Goal: Task Accomplishment & Management: Manage account settings

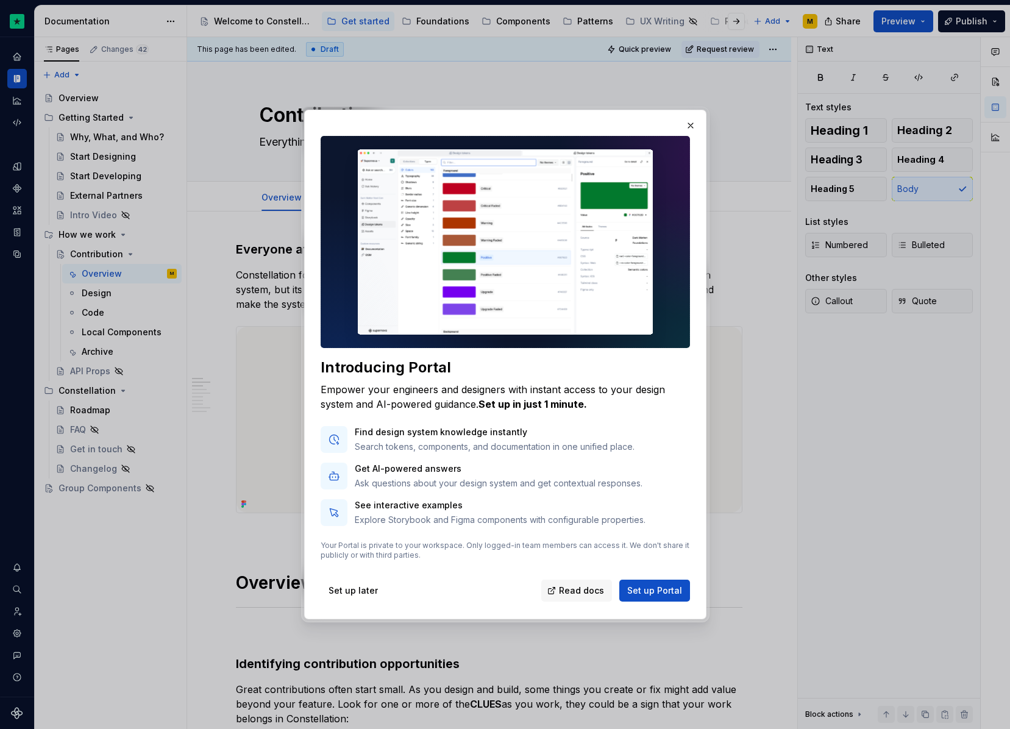
click at [551, 351] on div "Introducing Portal Empower your engineers and designers with instant access to …" at bounding box center [505, 369] width 372 height 469
click at [690, 126] on button "button" at bounding box center [690, 125] width 17 height 17
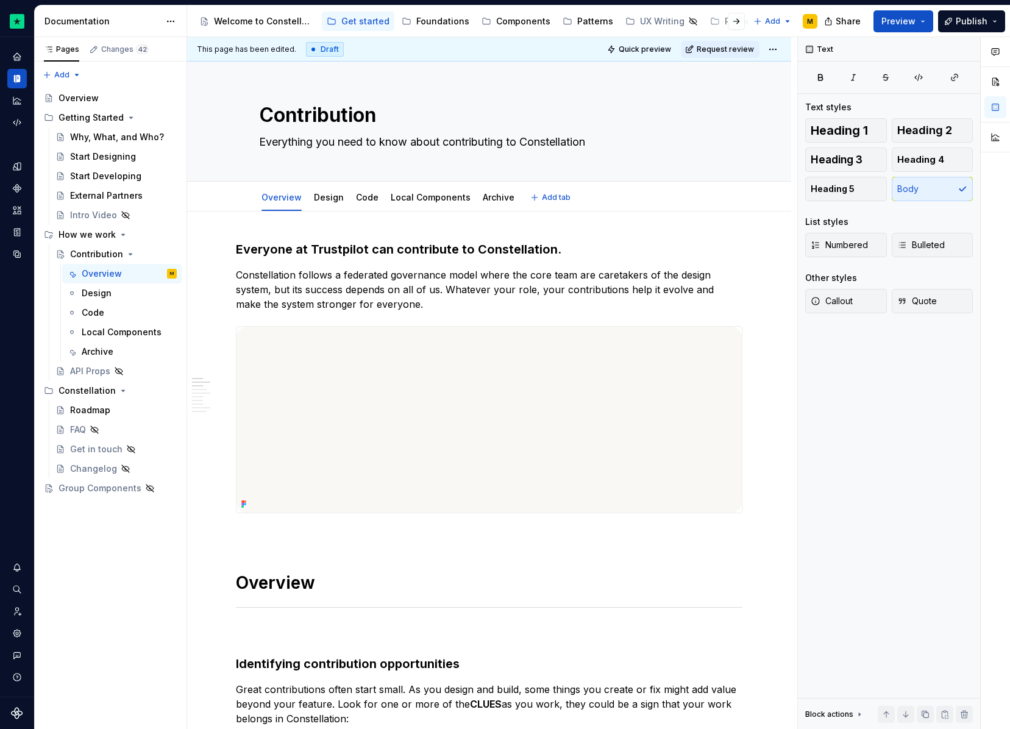
type textarea "*"
click at [13, 50] on div "Home" at bounding box center [17, 57] width 20 height 20
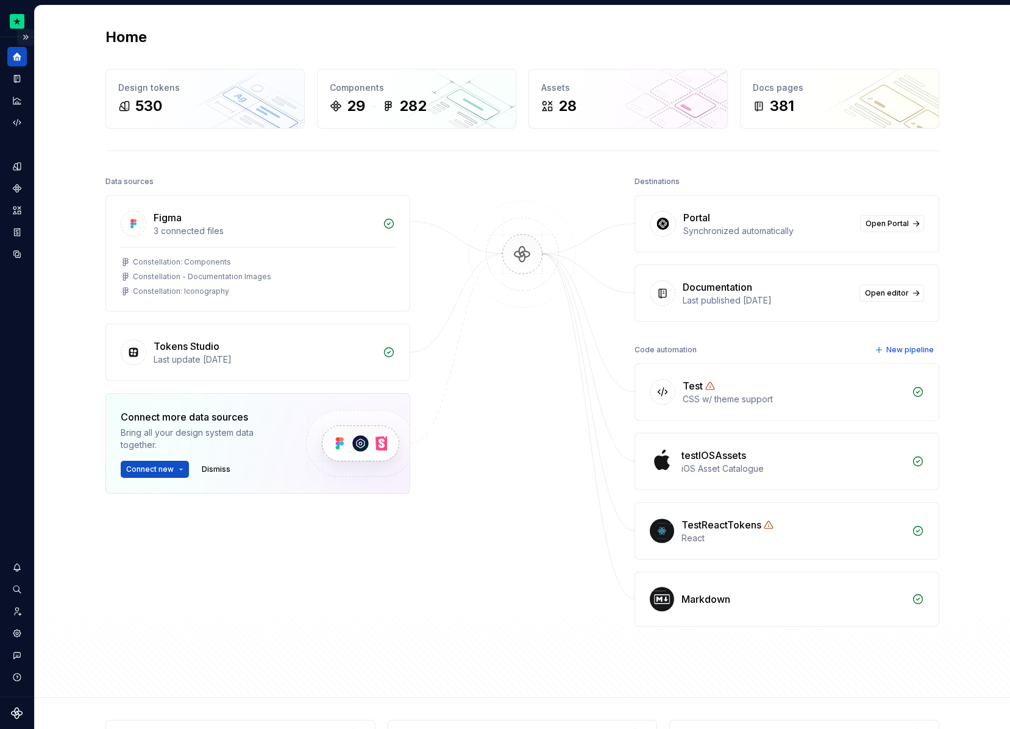
click at [29, 35] on button "Expand sidebar" at bounding box center [25, 37] width 17 height 17
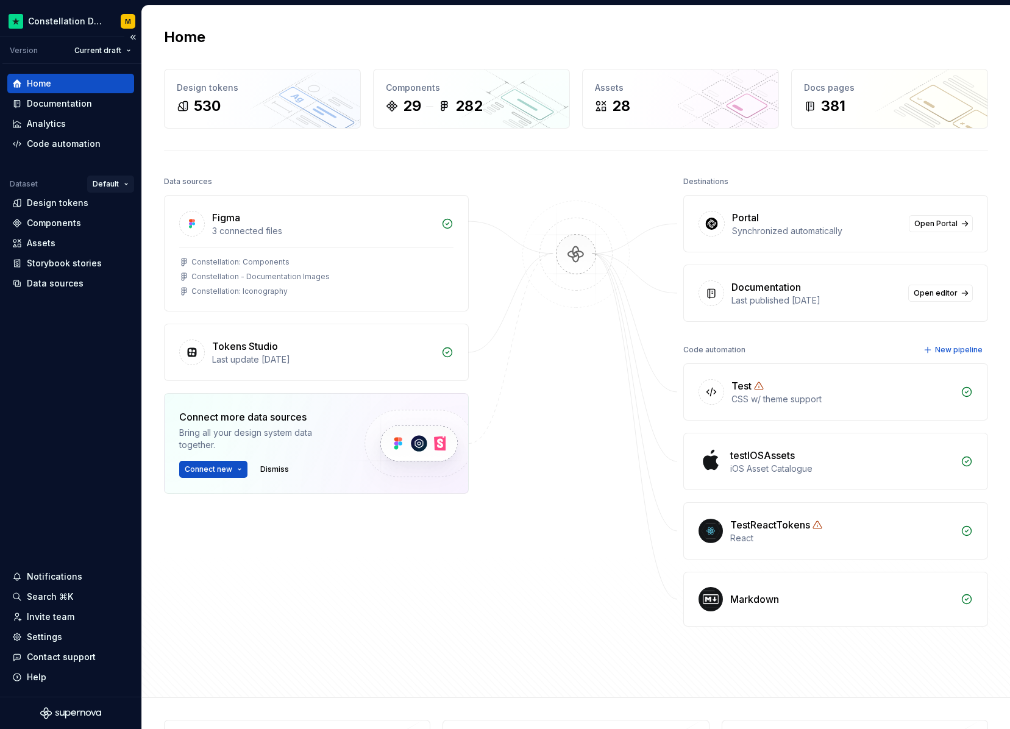
click at [115, 180] on html "Constellation Design System M Version Current draft Home Documentation Analytic…" at bounding box center [505, 364] width 1010 height 729
click at [53, 636] on div "Settings" at bounding box center [44, 637] width 35 height 12
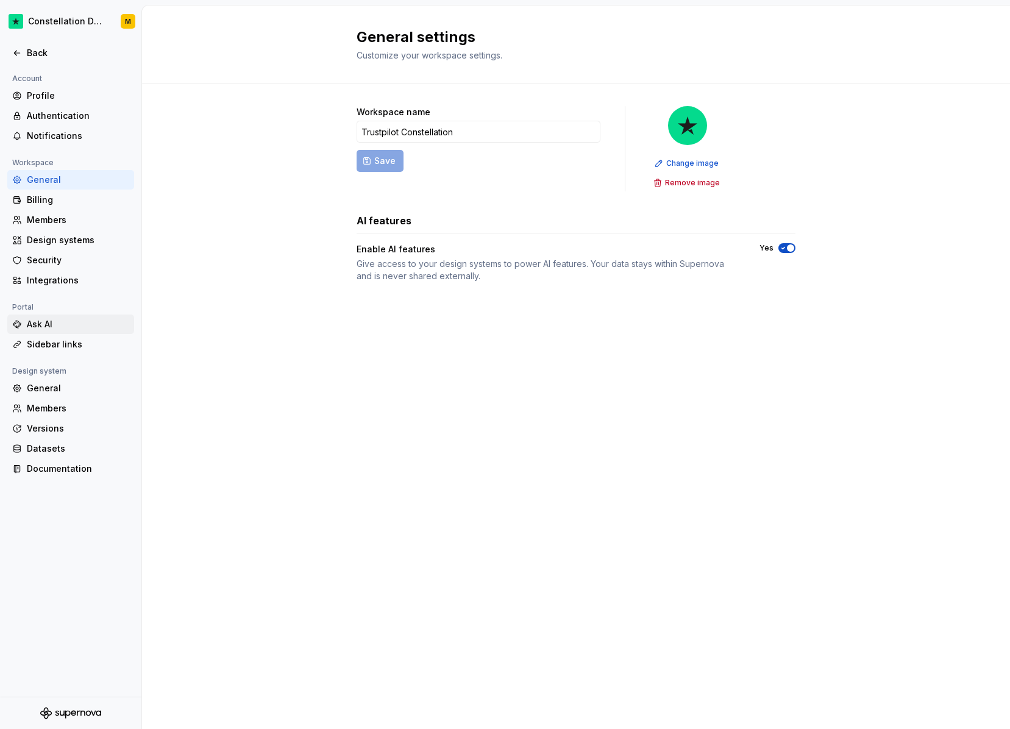
click at [59, 316] on div "Ask AI" at bounding box center [70, 325] width 127 height 20
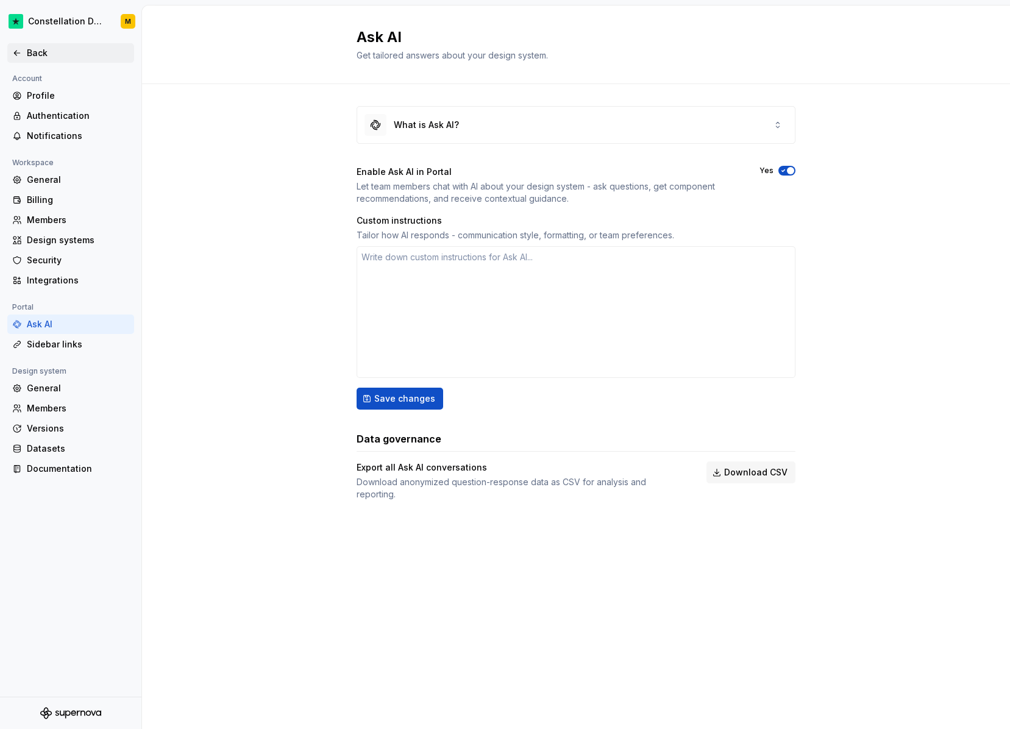
click at [30, 48] on div "Back" at bounding box center [78, 53] width 102 height 12
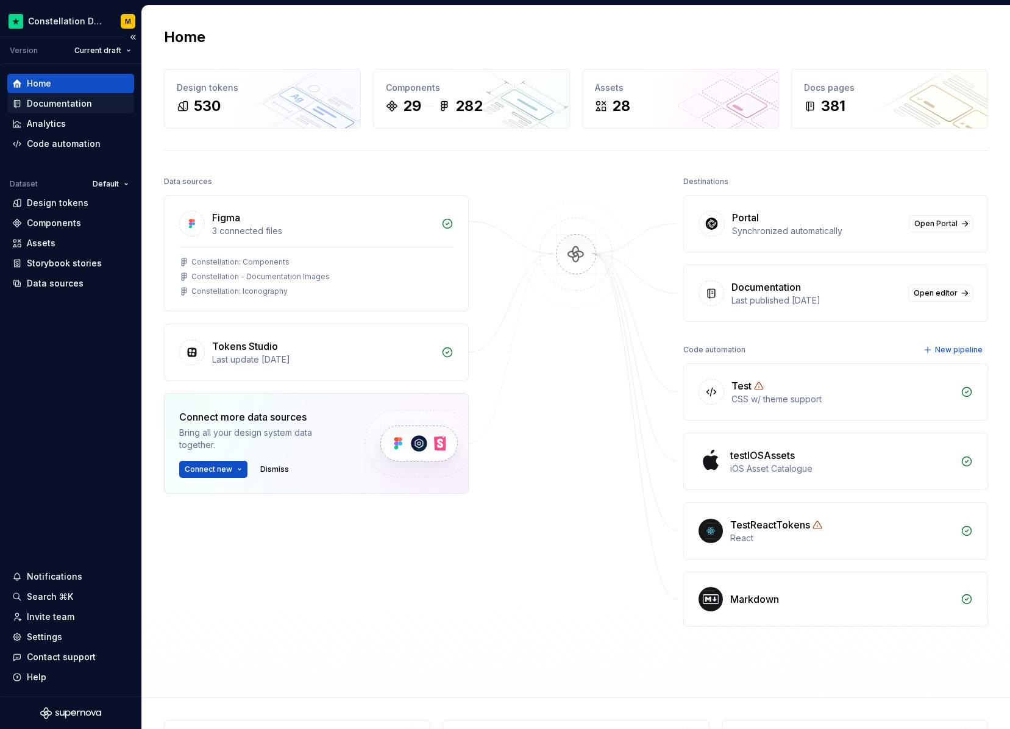
click at [45, 104] on div "Documentation" at bounding box center [59, 104] width 65 height 12
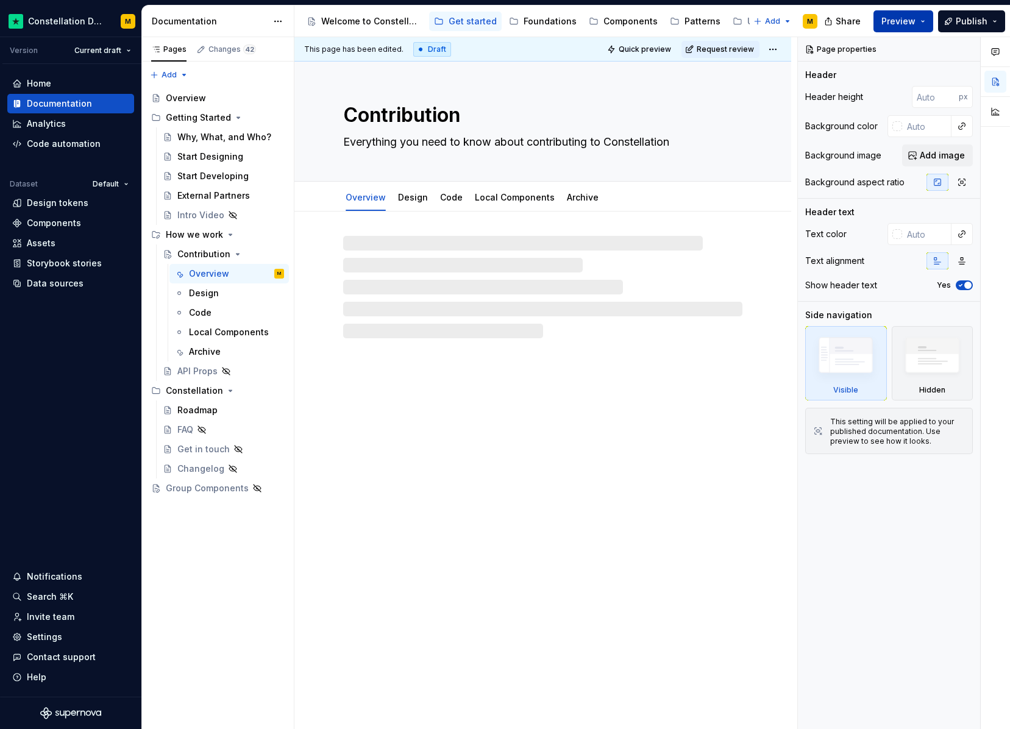
click at [893, 21] on span "Preview" at bounding box center [899, 21] width 34 height 12
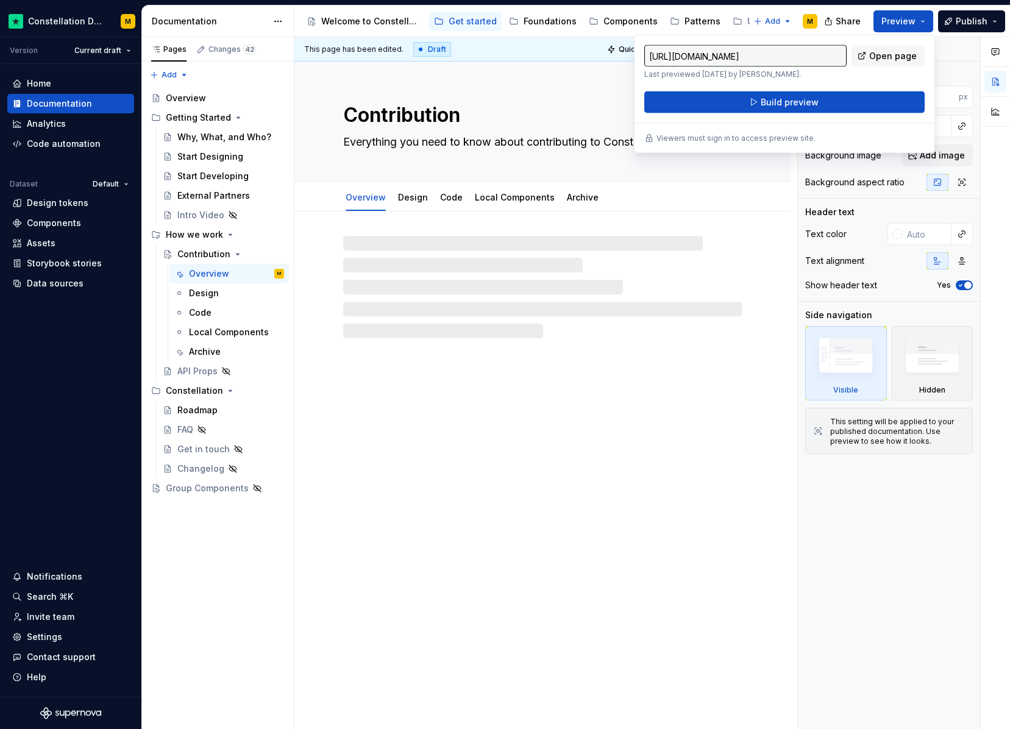
click at [797, 118] on div "https://constellation.preview.supernova-docs.io/latest/get-started/how-we-work/…" at bounding box center [784, 94] width 301 height 119
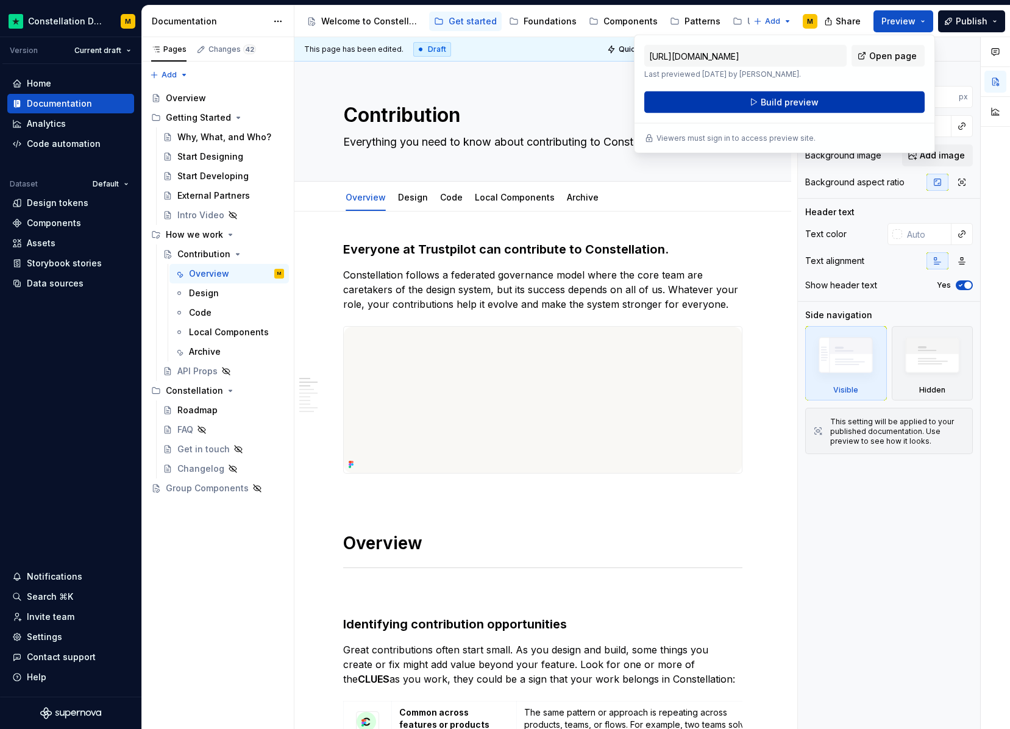
click at [796, 101] on span "Build preview" at bounding box center [790, 102] width 58 height 12
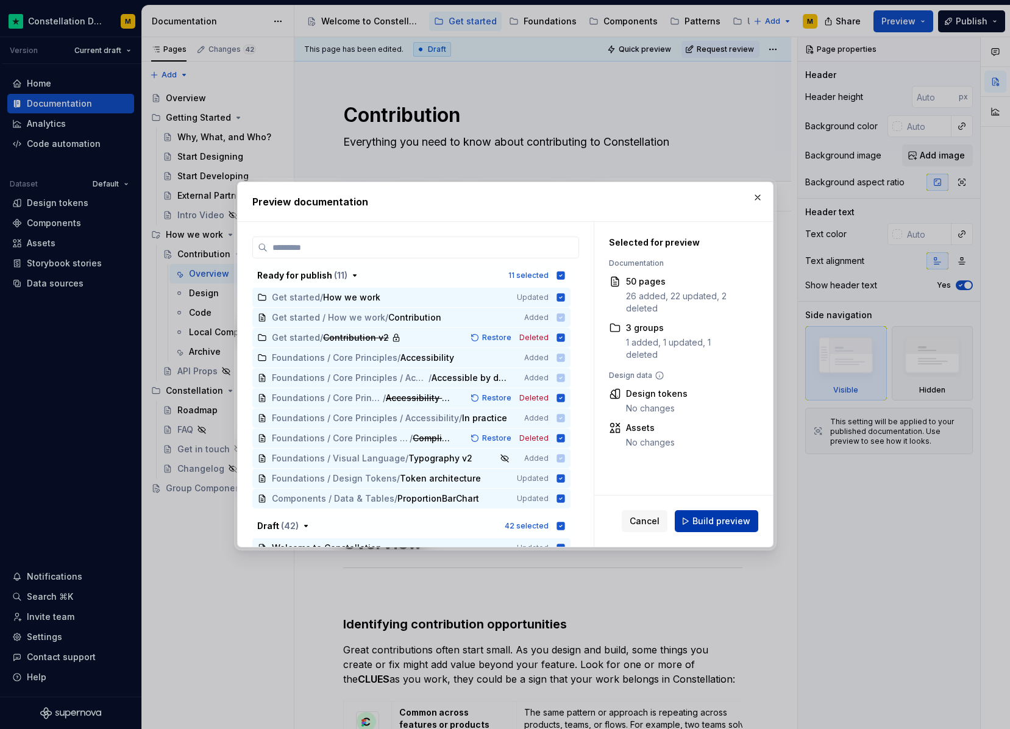
click at [741, 517] on span "Build preview" at bounding box center [722, 521] width 58 height 12
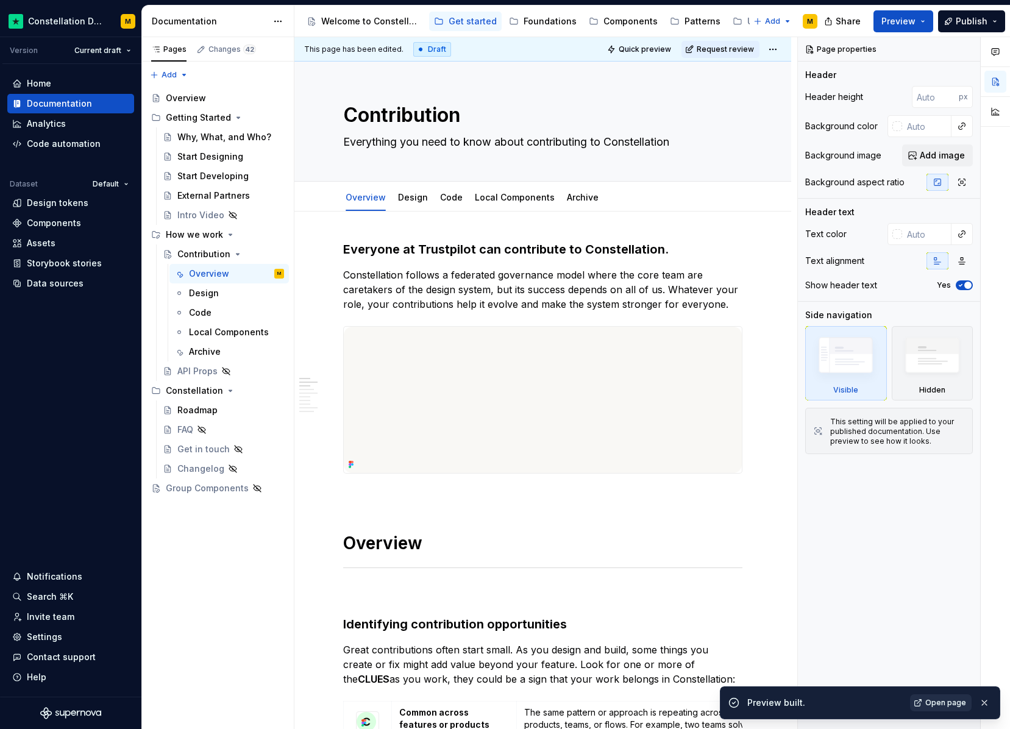
click at [950, 700] on span "Open page" at bounding box center [946, 703] width 41 height 10
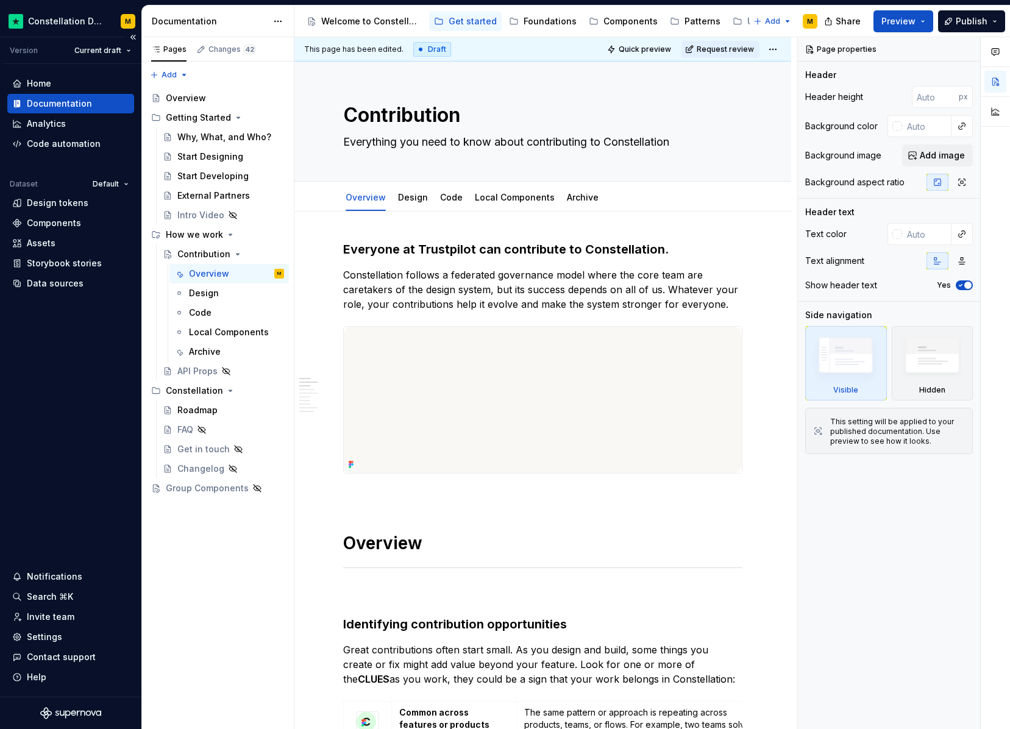
click at [36, 96] on div "Documentation" at bounding box center [70, 104] width 127 height 20
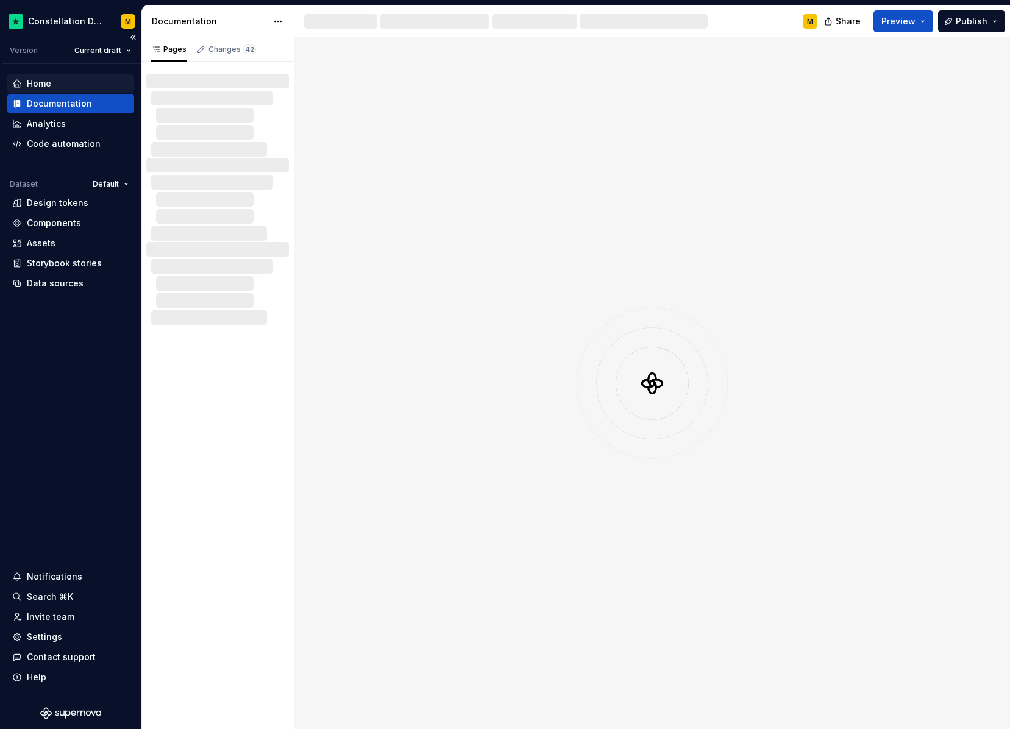
click at [38, 90] on div "Home" at bounding box center [70, 84] width 127 height 20
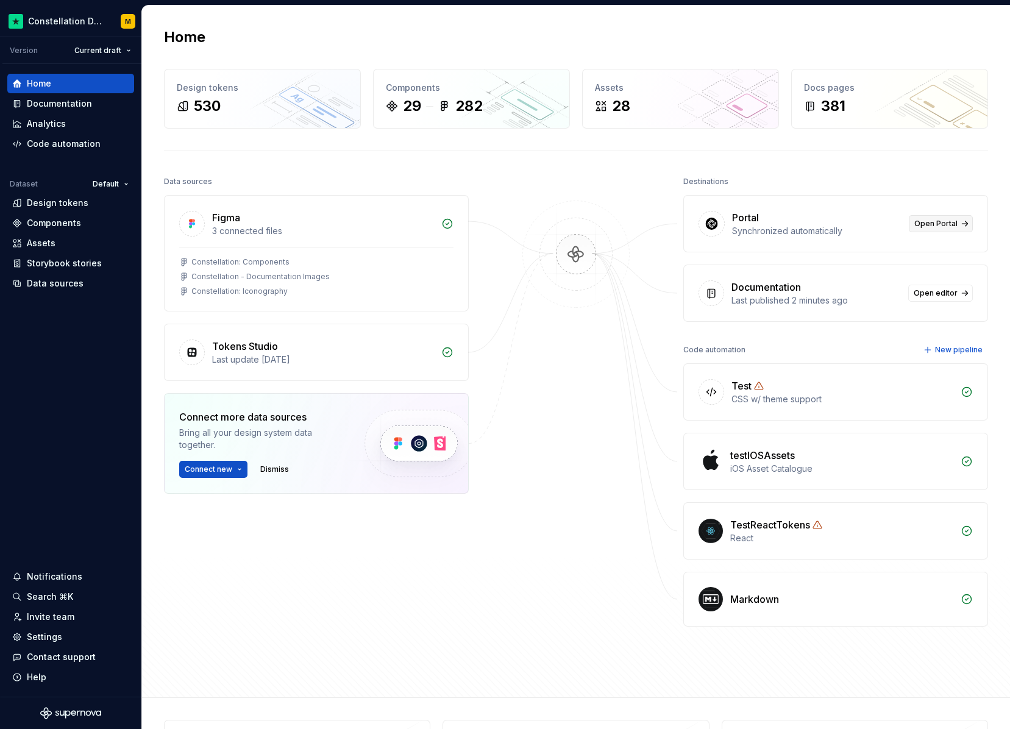
click at [944, 216] on link "Open Portal" at bounding box center [941, 223] width 64 height 17
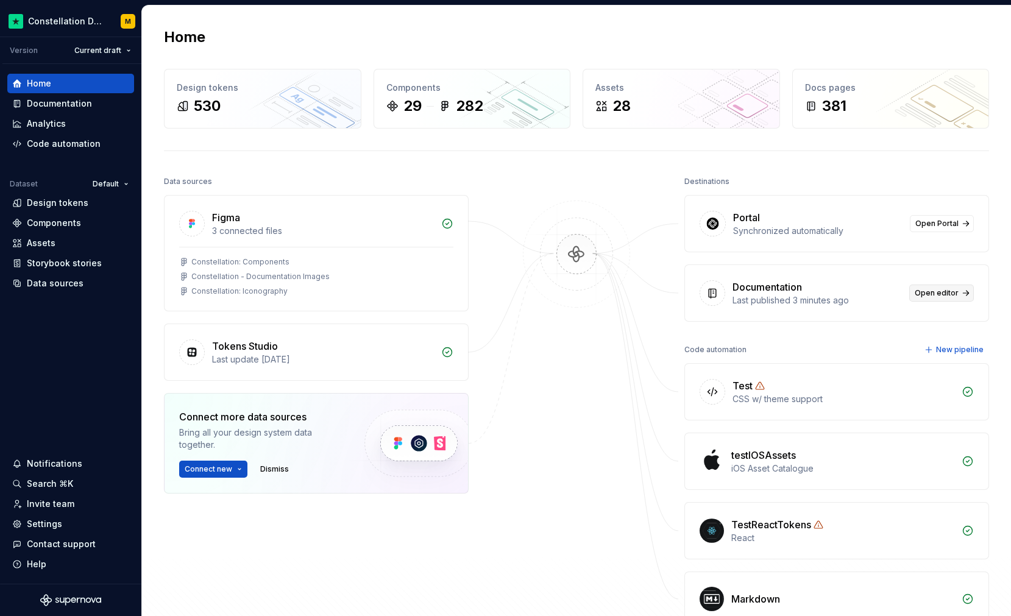
click at [924, 296] on span "Open editor" at bounding box center [937, 293] width 44 height 10
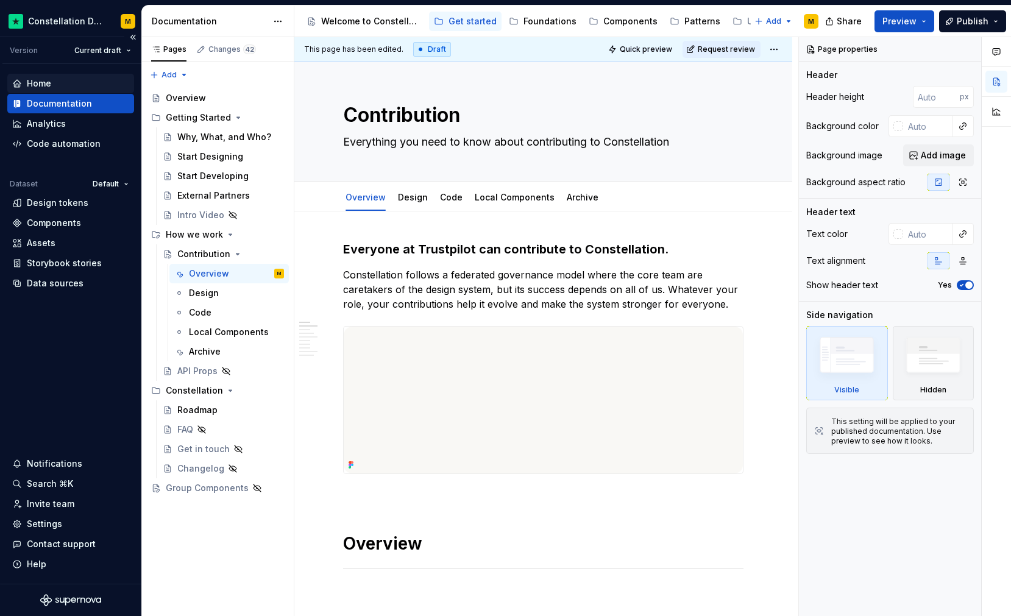
click at [27, 87] on div "Home" at bounding box center [39, 83] width 24 height 12
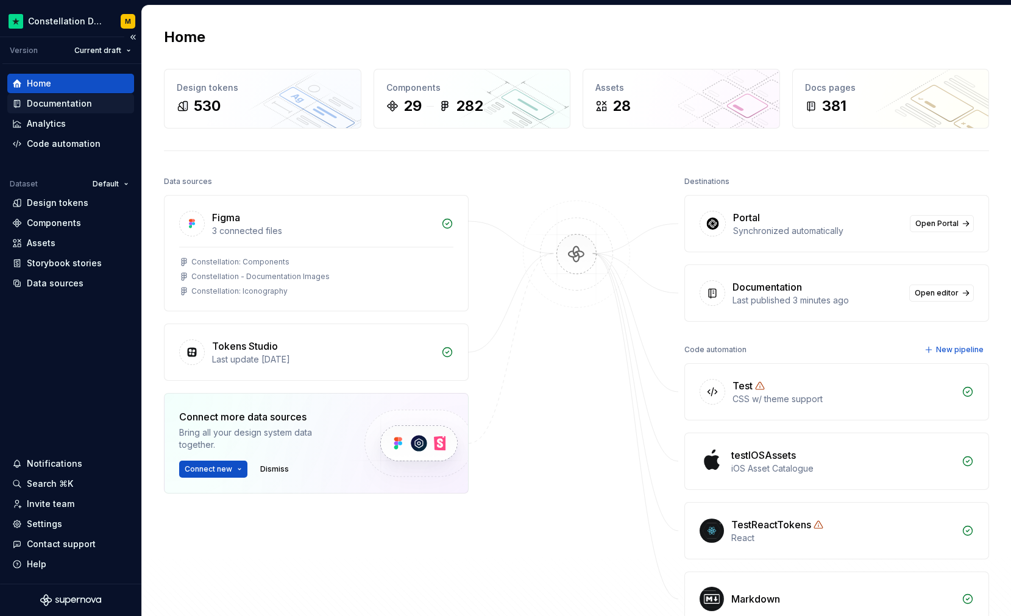
click at [43, 99] on div "Documentation" at bounding box center [59, 104] width 65 height 12
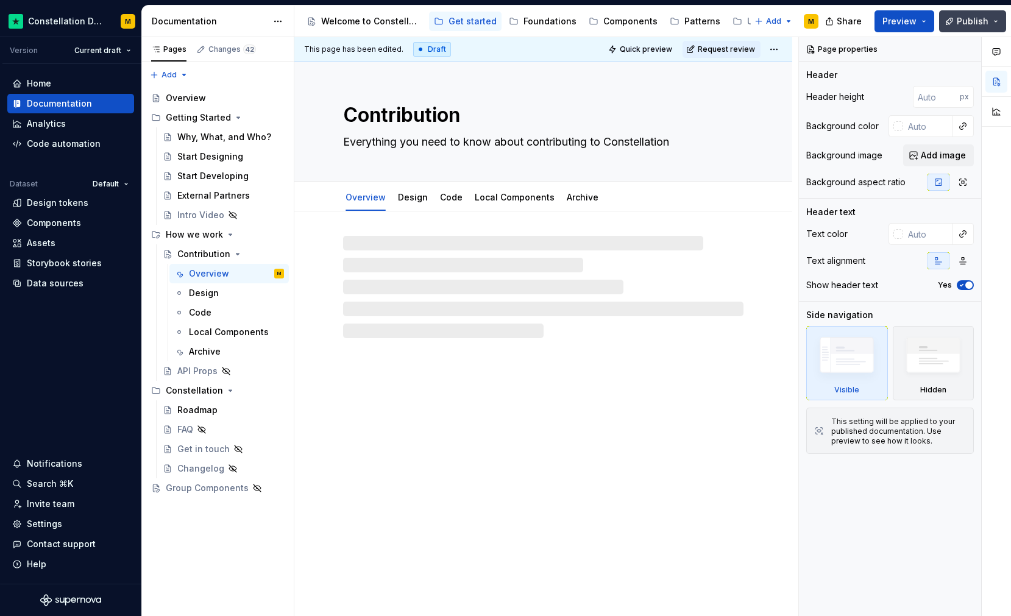
click at [954, 28] on button "Publish" at bounding box center [973, 21] width 67 height 22
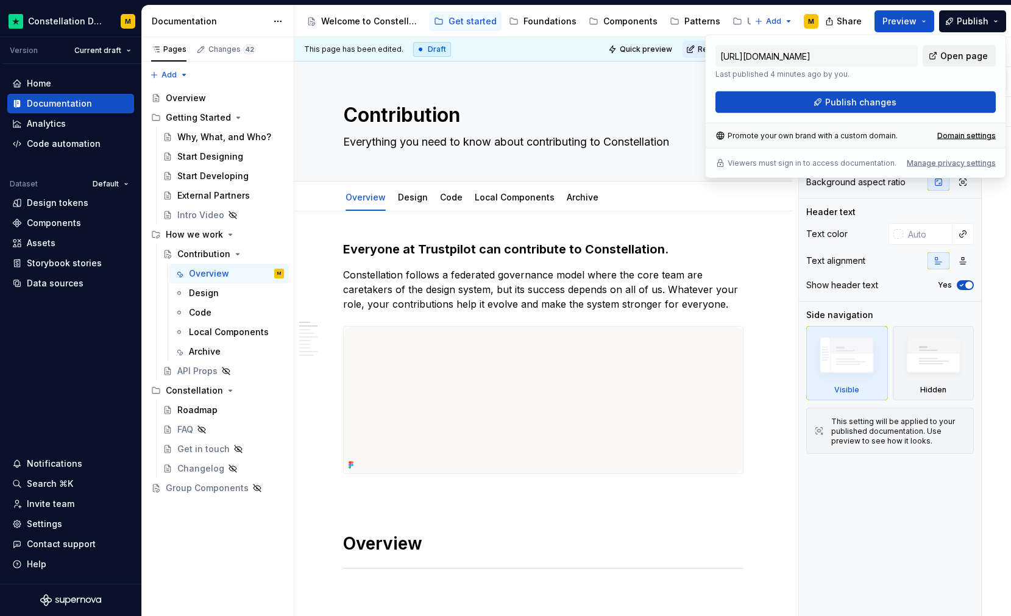
click at [961, 55] on span "Open page" at bounding box center [965, 56] width 48 height 12
click at [352, 17] on div "Welcome to Constellation" at bounding box center [371, 21] width 101 height 12
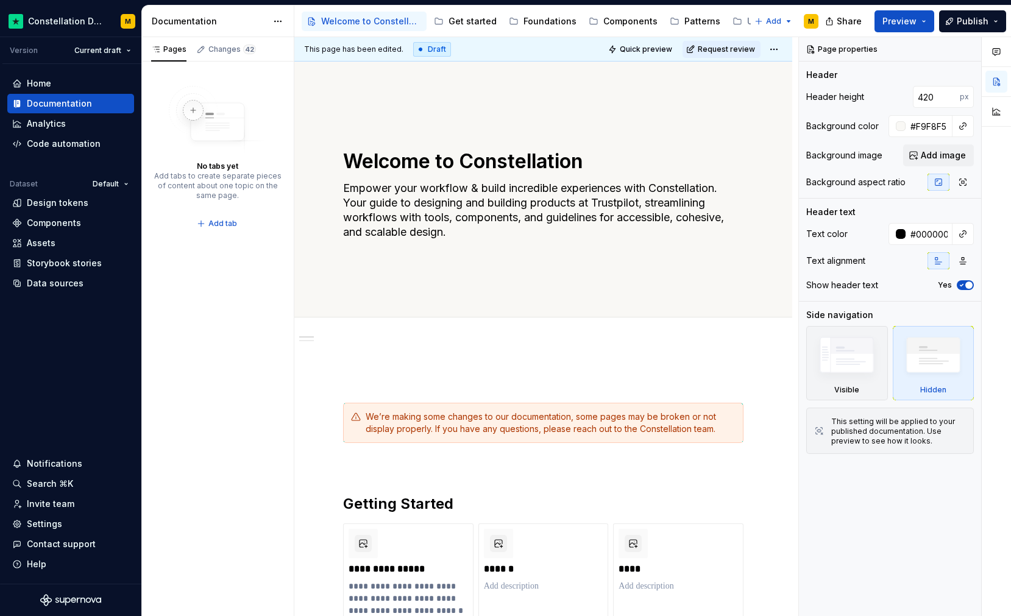
type textarea "*"
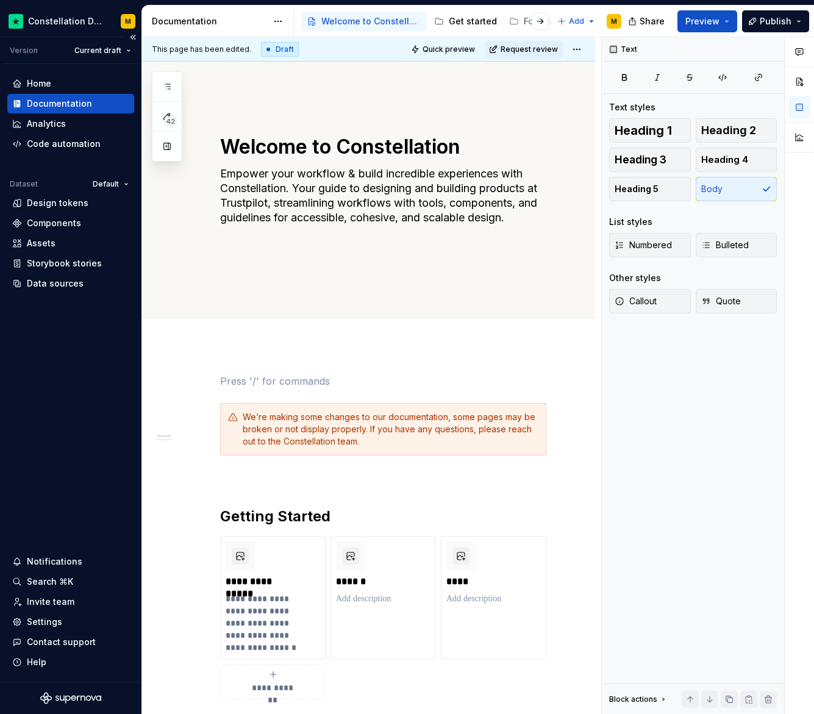
type textarea "*"
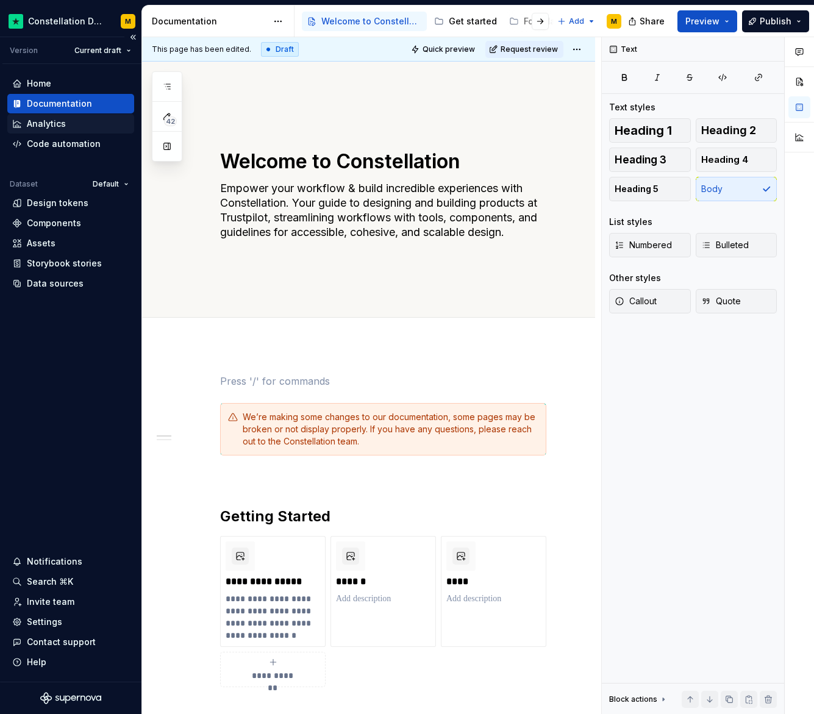
click at [91, 126] on div "Analytics" at bounding box center [70, 124] width 117 height 12
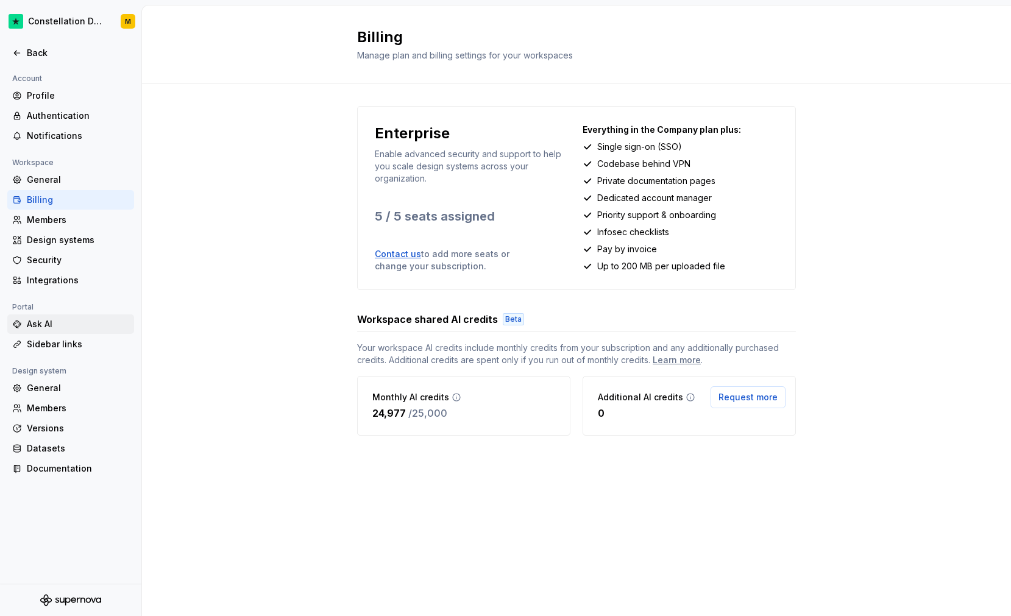
click at [65, 318] on div "Ask AI" at bounding box center [78, 324] width 102 height 12
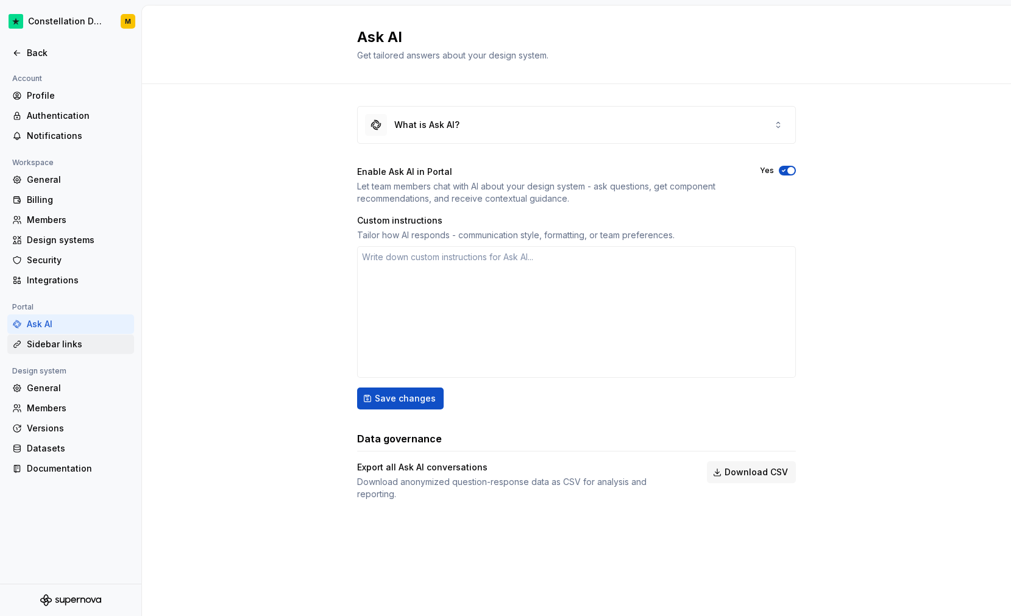
click at [62, 352] on div "Sidebar links" at bounding box center [70, 345] width 127 height 20
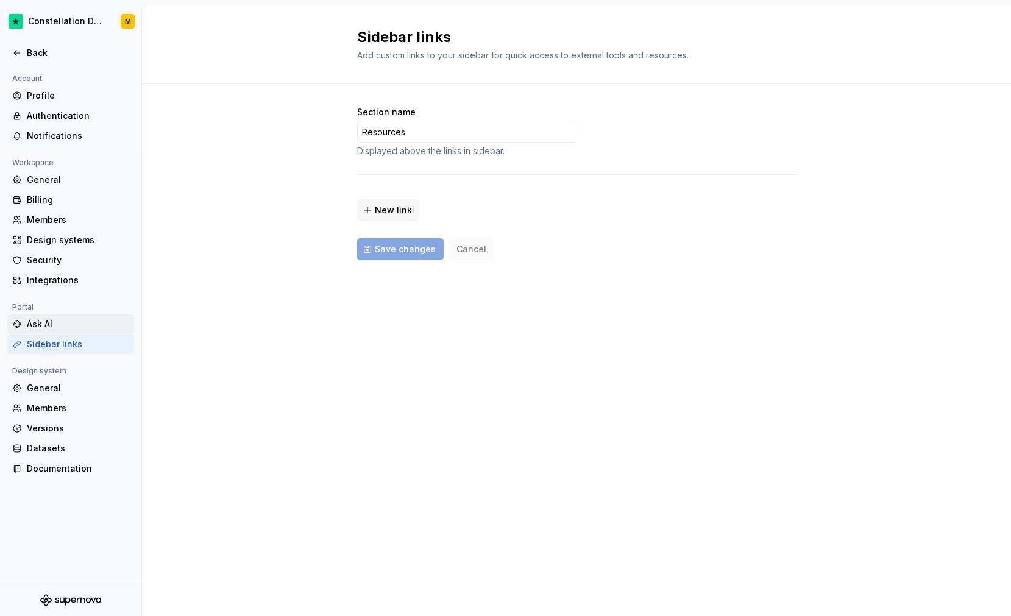
click at [62, 327] on div "Ask AI" at bounding box center [78, 324] width 102 height 12
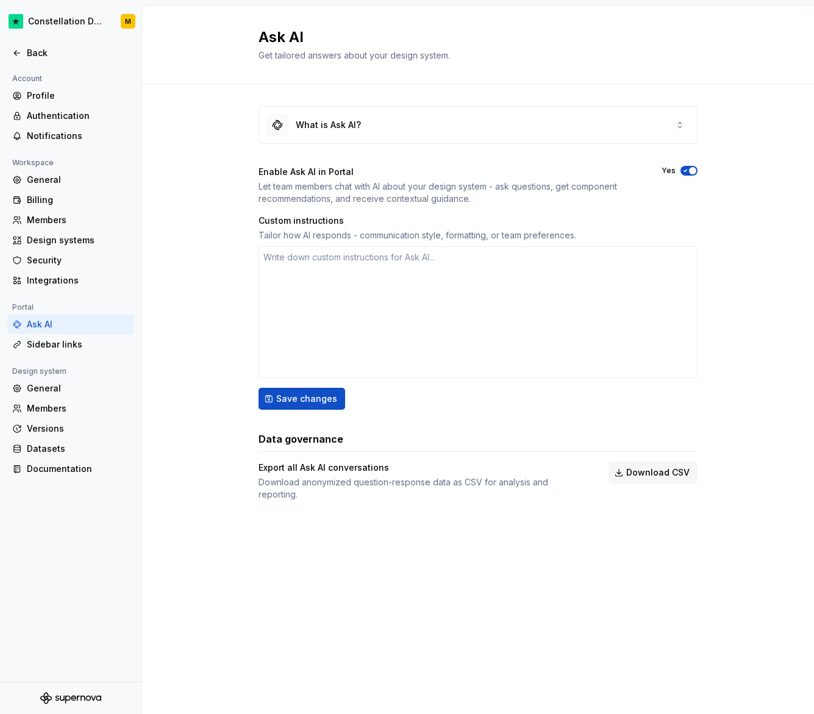
type textarea "*"
